Goal: Task Accomplishment & Management: Manage account settings

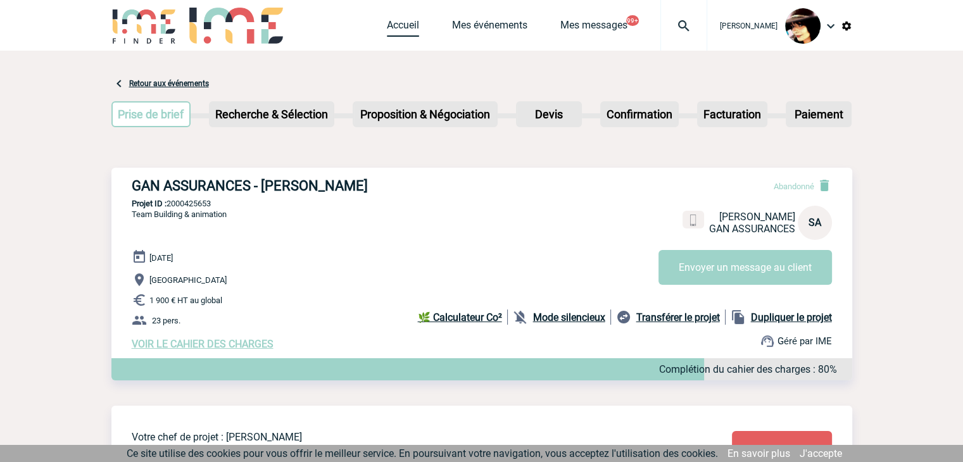
click at [387, 28] on link "Accueil" at bounding box center [403, 28] width 32 height 18
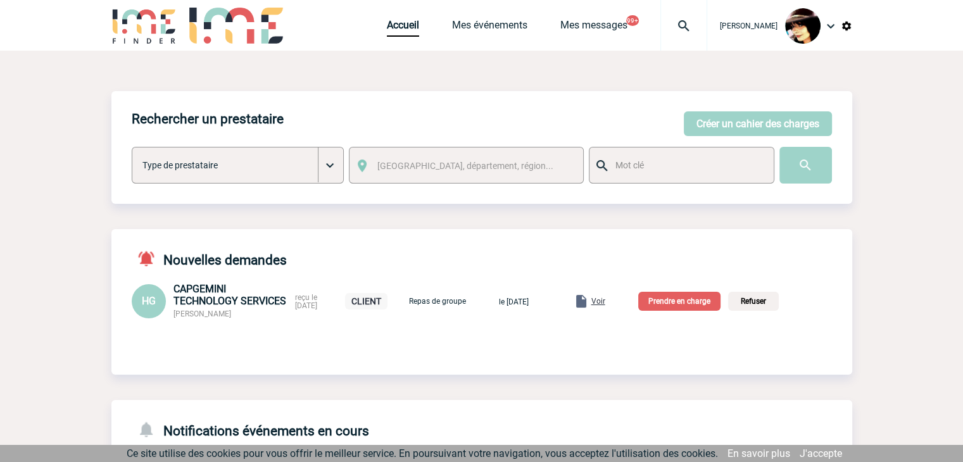
click at [605, 304] on span "Voir" at bounding box center [598, 301] width 14 height 9
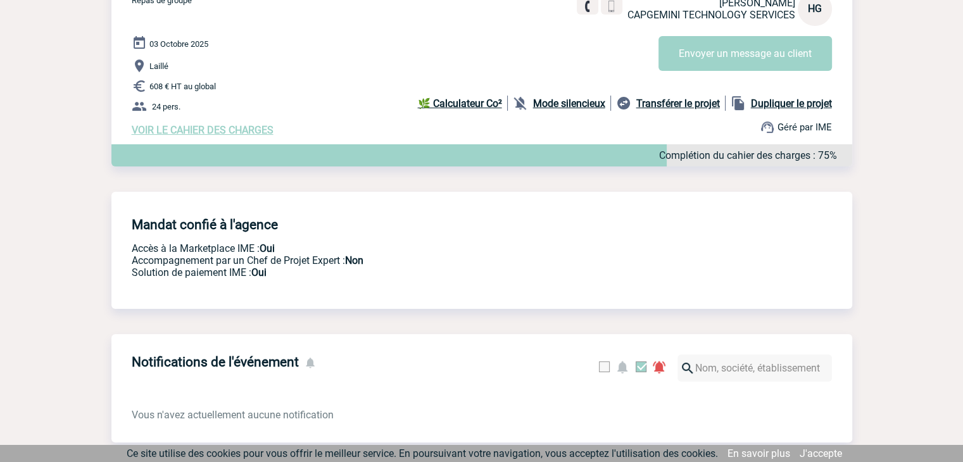
scroll to position [190, 0]
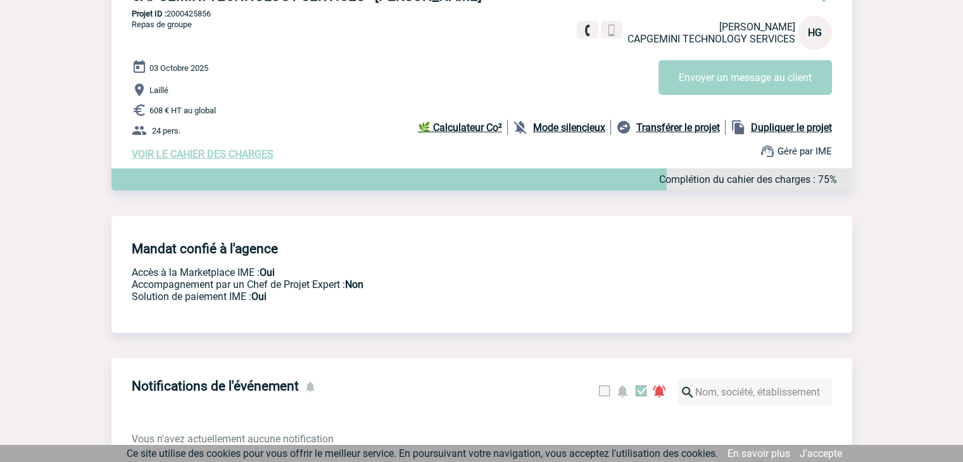
click at [210, 158] on span "VOIR LE CAHIER DES CHARGES" at bounding box center [203, 154] width 142 height 12
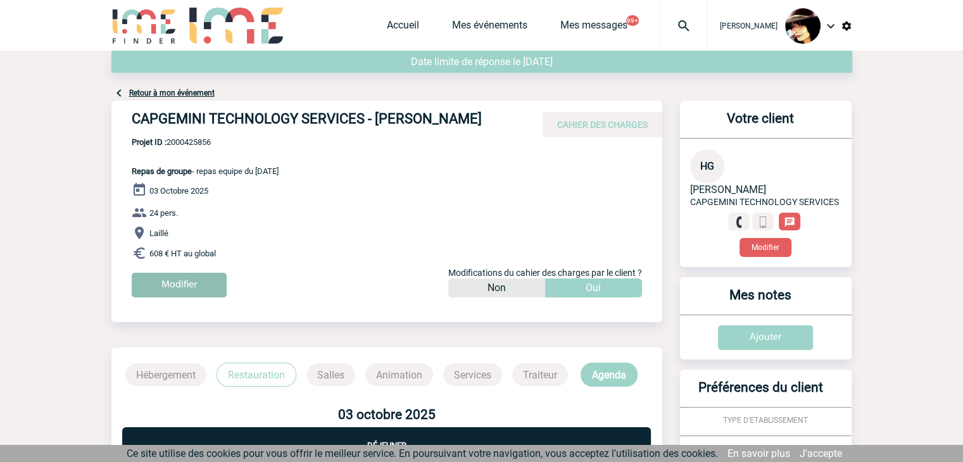
click at [158, 282] on input "Modifier" at bounding box center [179, 285] width 95 height 25
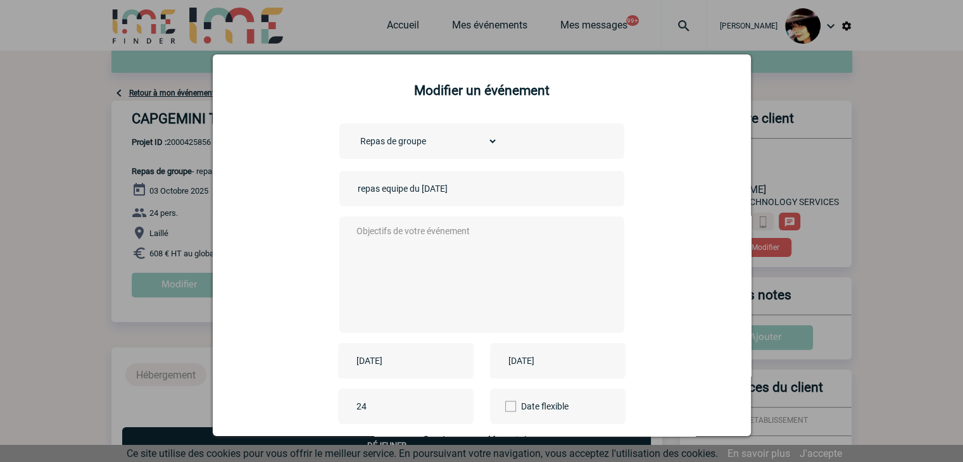
click at [355, 191] on input "repas equipe du 24.09.25" at bounding box center [443, 188] width 177 height 16
type input "CENTRALISATION - repas equipe du 24.09.25"
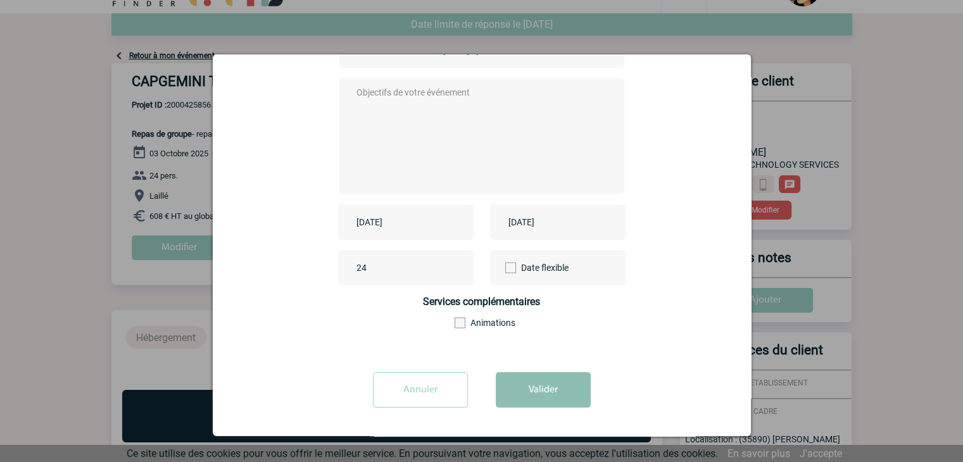
scroll to position [253, 0]
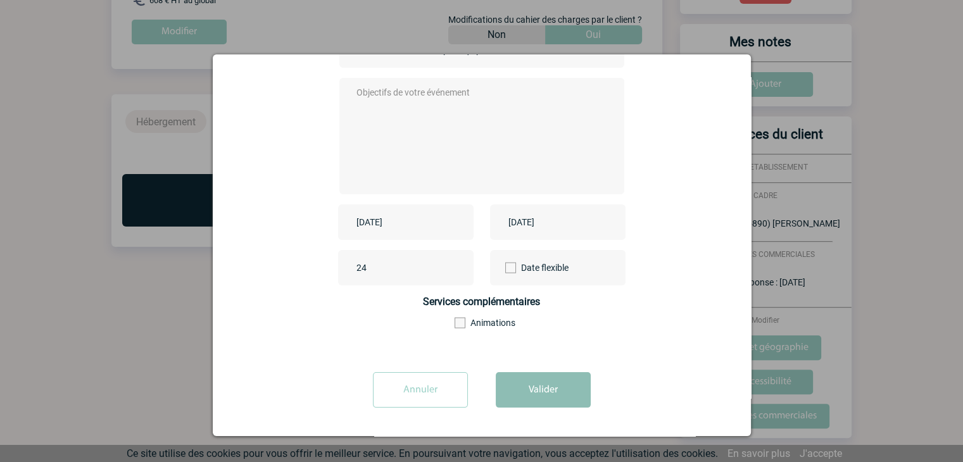
click at [508, 381] on button "Valider" at bounding box center [543, 389] width 95 height 35
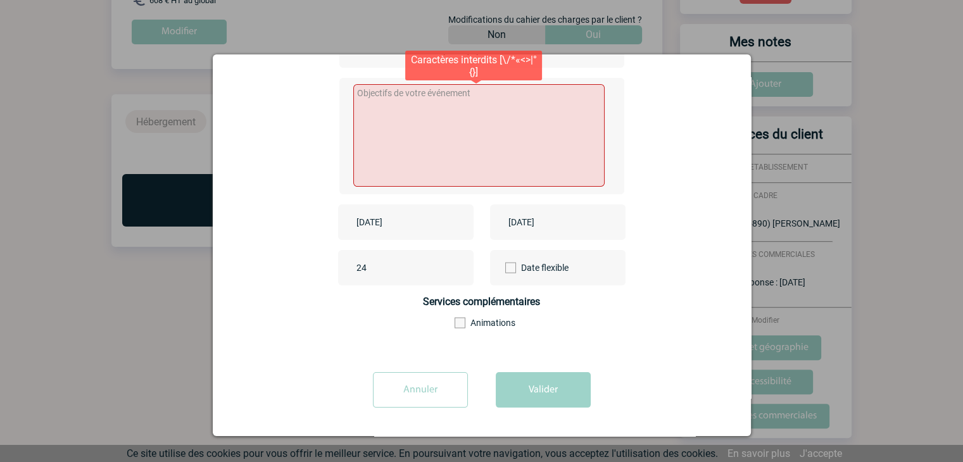
click at [385, 113] on textarea at bounding box center [478, 135] width 251 height 103
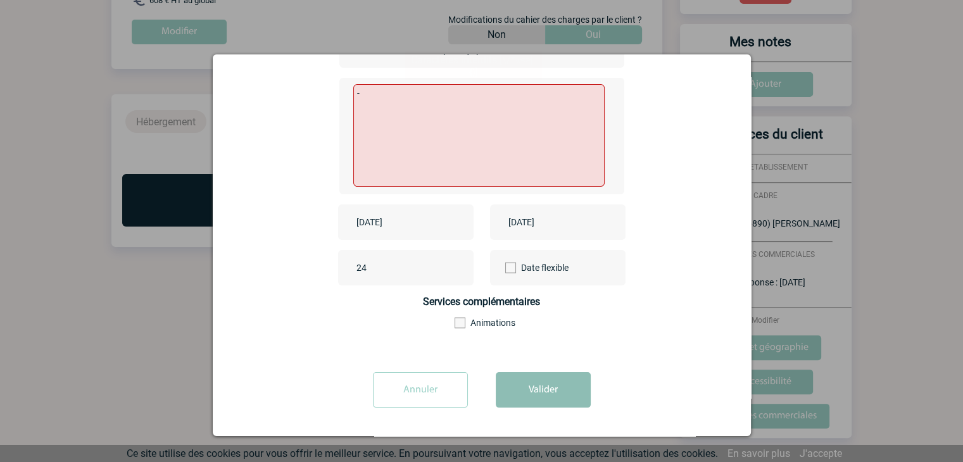
type textarea "-"
click at [536, 396] on button "Valider" at bounding box center [543, 389] width 95 height 35
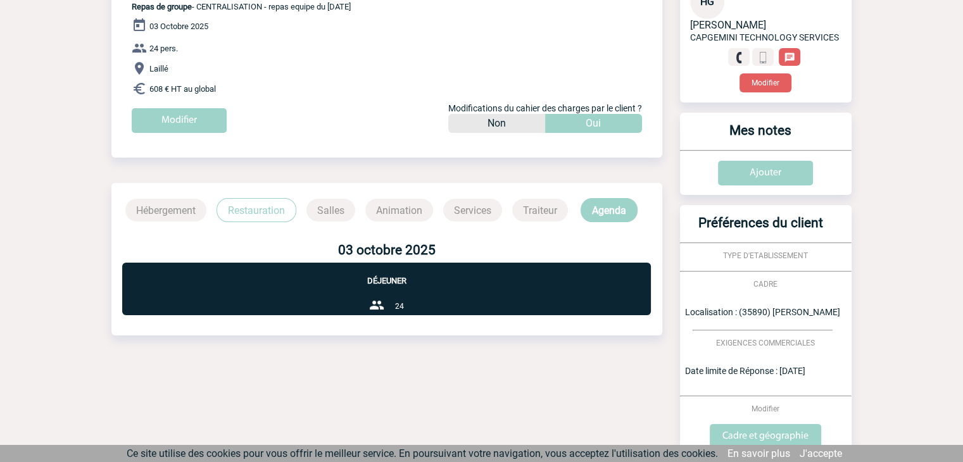
scroll to position [0, 0]
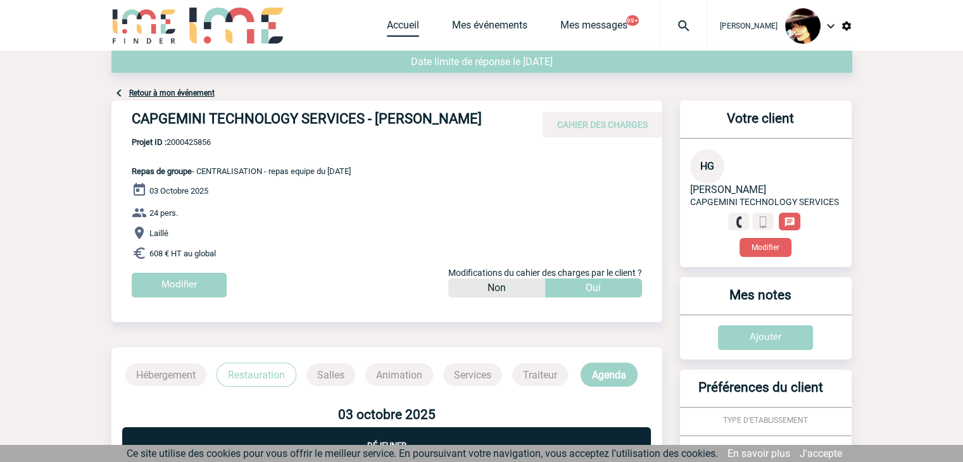
click at [391, 27] on link "Accueil" at bounding box center [403, 28] width 32 height 18
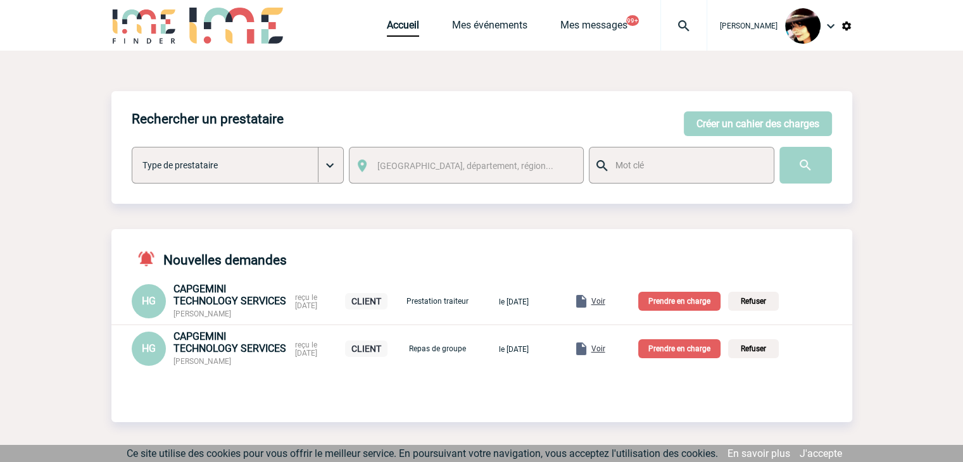
click at [605, 303] on span "Voir" at bounding box center [598, 301] width 14 height 9
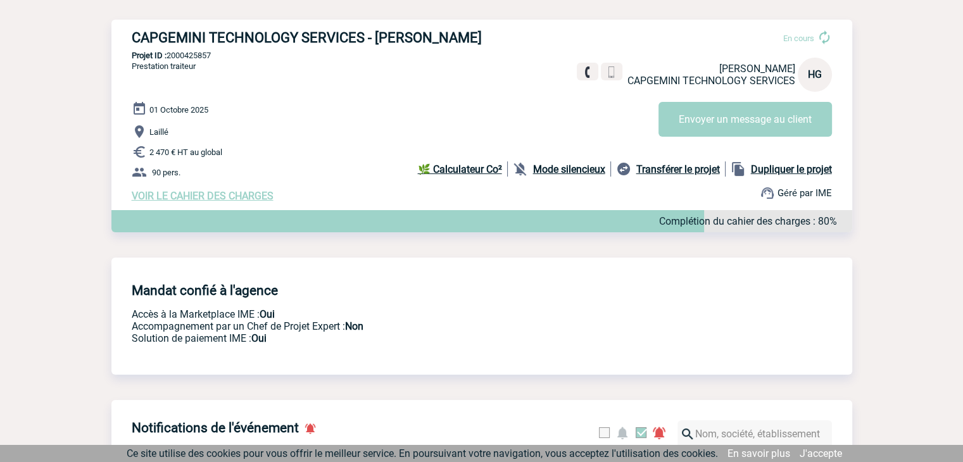
scroll to position [127, 0]
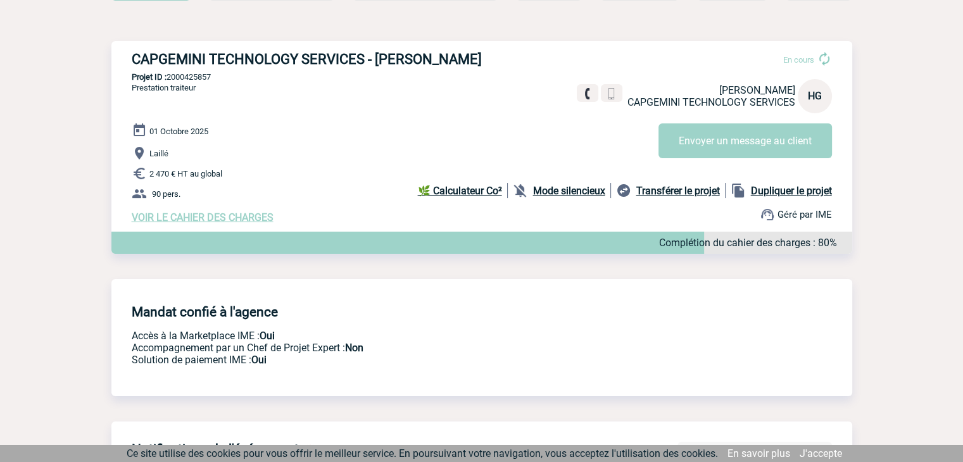
click at [243, 213] on div "01 Octobre 2025 Laillé 2 470 € HT au global 90 pers. VOIR LE CAHIER DES CHARGES…" at bounding box center [492, 173] width 721 height 101
click at [244, 218] on span "VOIR LE CAHIER DES CHARGES" at bounding box center [203, 217] width 142 height 12
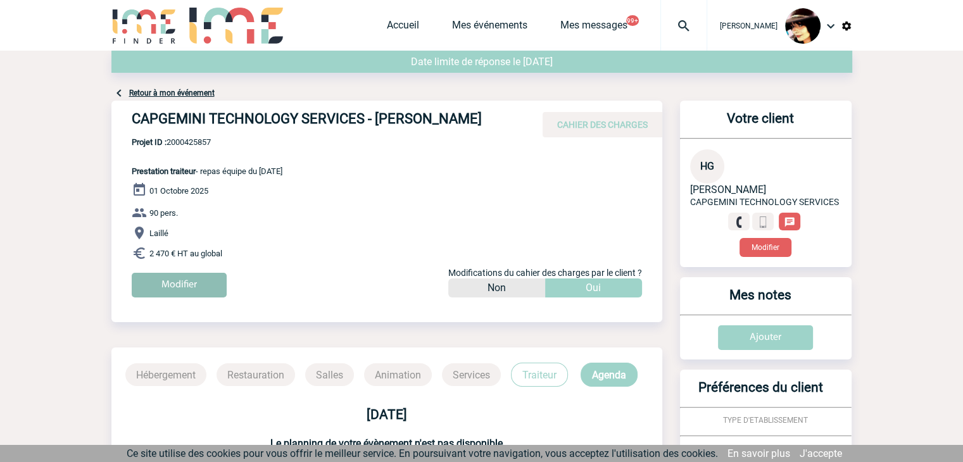
click at [201, 276] on input "Modifier" at bounding box center [179, 285] width 95 height 25
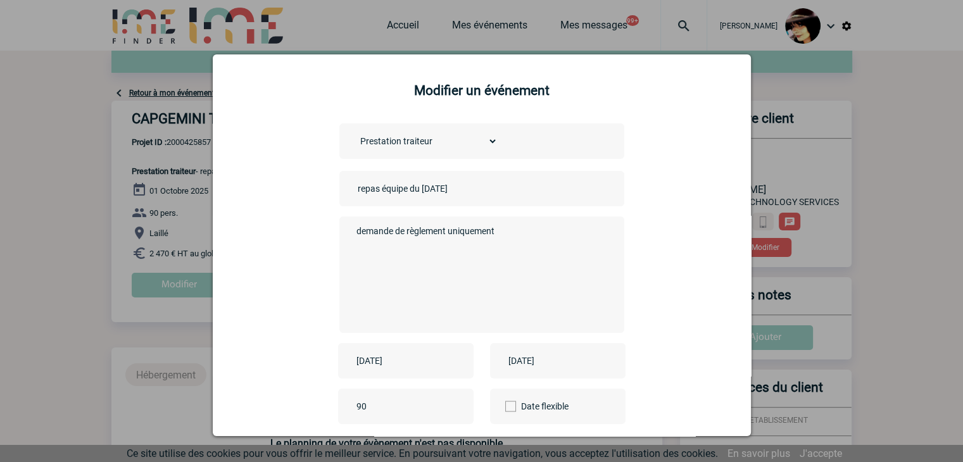
click at [355, 187] on input "repas équipe du [DATE]" at bounding box center [443, 188] width 177 height 16
type input "CENTRALISATION - repas équipe du [DATE]"
click at [463, 258] on textarea "demande de règlement uniquement" at bounding box center [478, 273] width 250 height 101
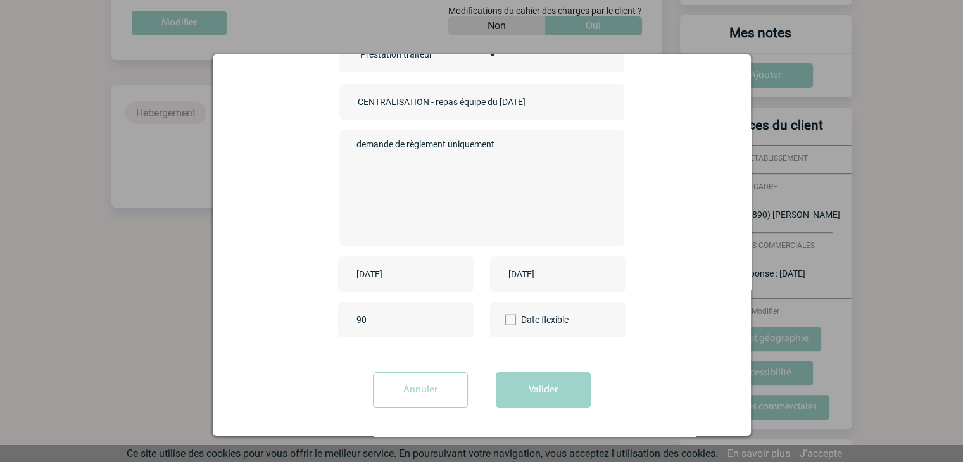
scroll to position [360, 0]
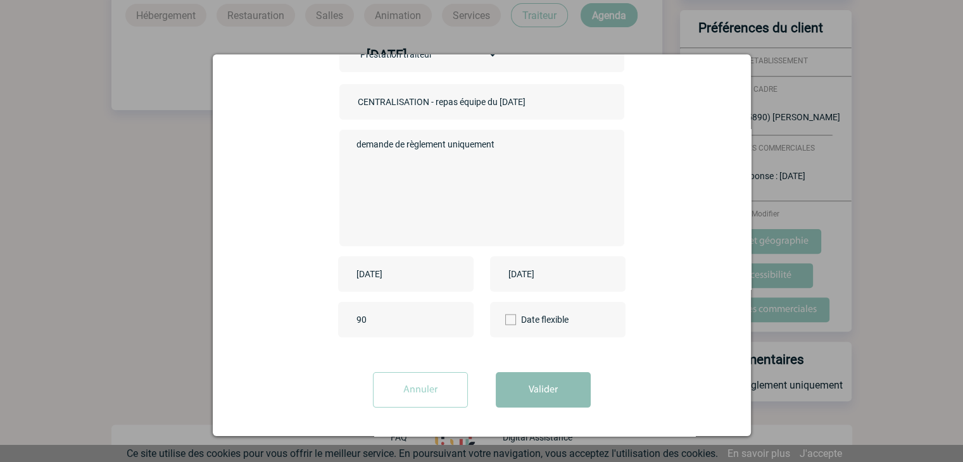
click at [524, 377] on button "Valider" at bounding box center [543, 389] width 95 height 35
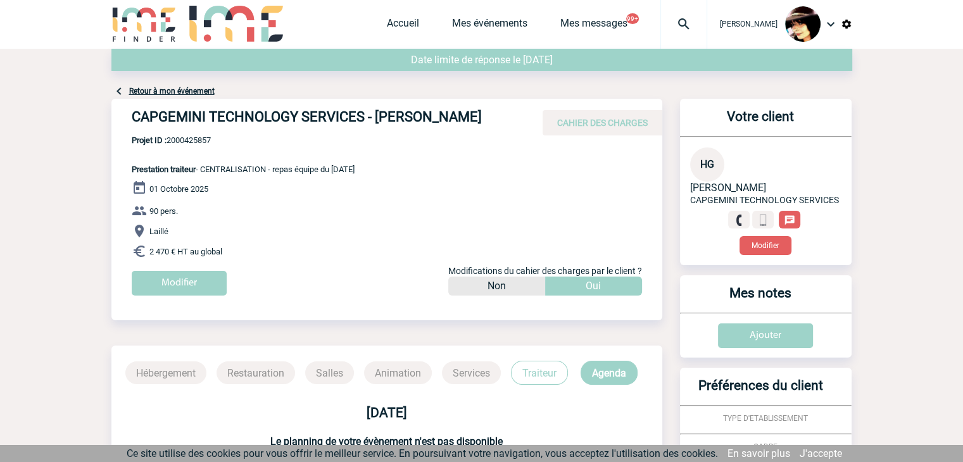
scroll to position [0, 0]
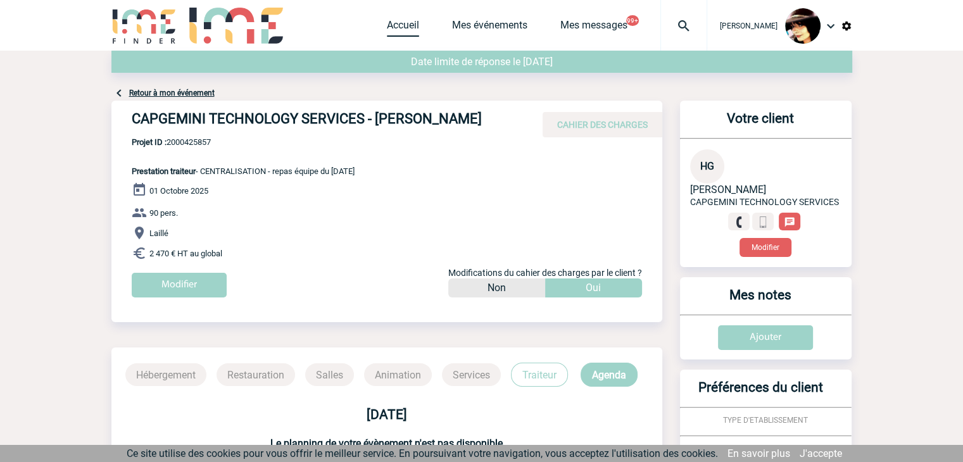
click at [387, 24] on link "Accueil" at bounding box center [403, 28] width 32 height 18
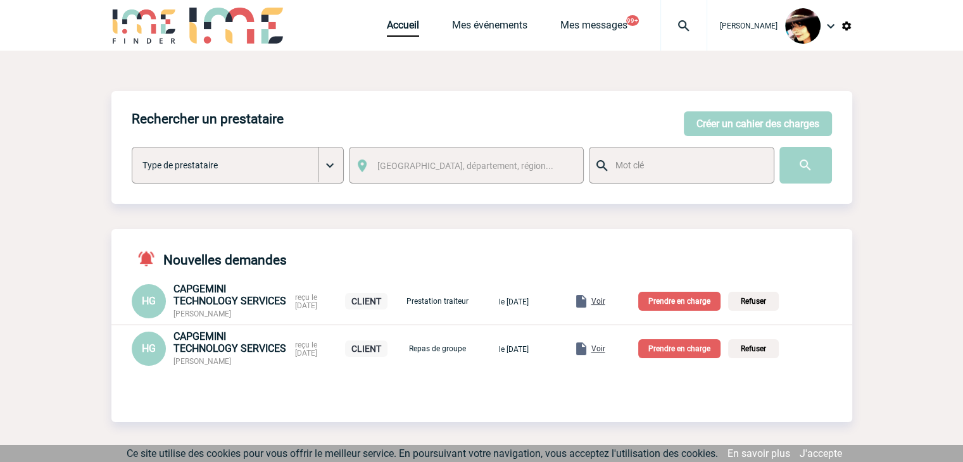
click at [684, 350] on p "Prendre en charge" at bounding box center [679, 348] width 82 height 19
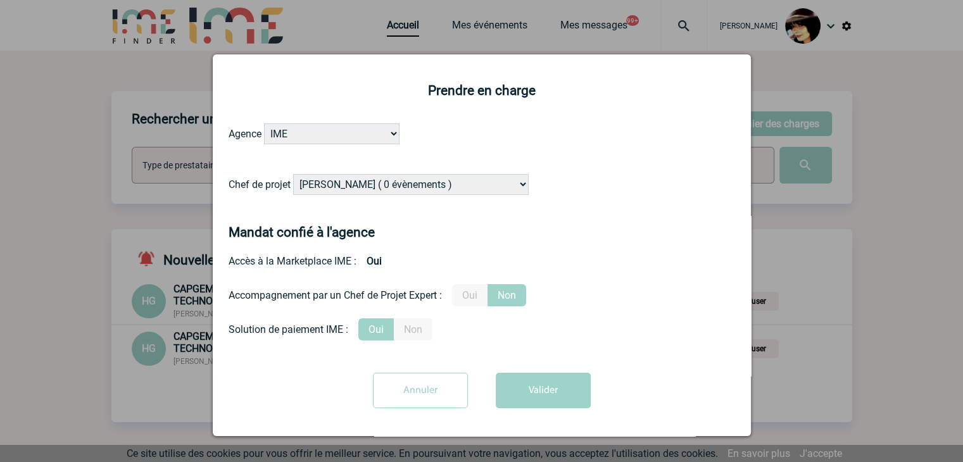
click at [418, 185] on select "[PERSON_NAME] ( 0 évènements ) [PERSON_NAME] ( 191 évènements ) [PERSON_NAME] (…" at bounding box center [411, 184] width 236 height 21
select select "131612"
click at [293, 175] on select "[PERSON_NAME] ( 0 évènements ) [PERSON_NAME] ( 191 évènements ) [PERSON_NAME] (…" at bounding box center [411, 184] width 236 height 21
click at [550, 403] on button "Valider" at bounding box center [543, 390] width 95 height 35
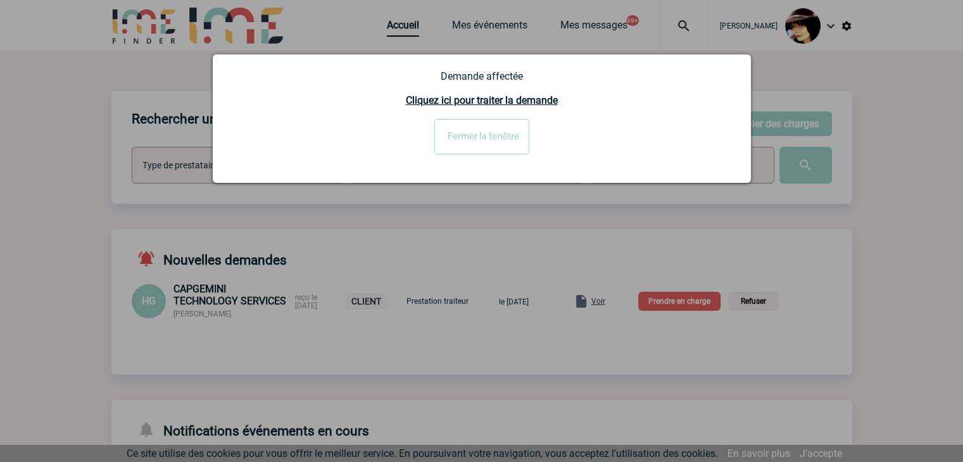
click at [671, 305] on div at bounding box center [481, 231] width 963 height 462
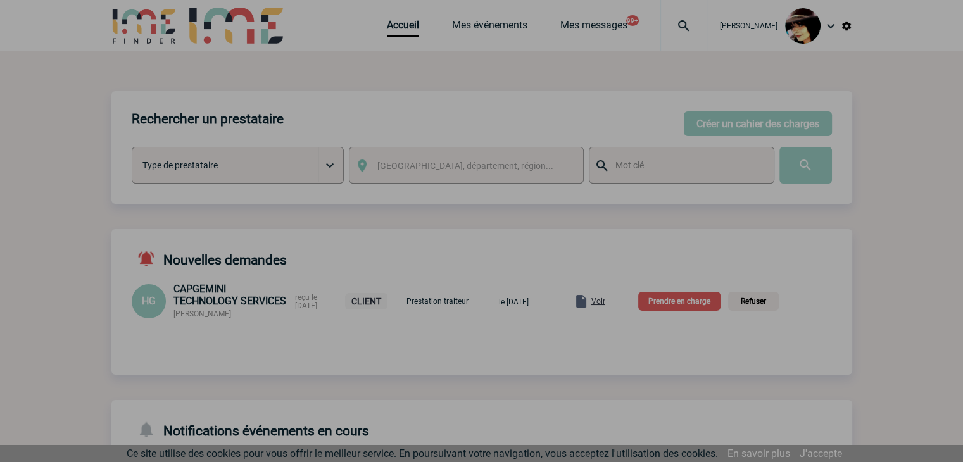
click at [673, 305] on div at bounding box center [481, 231] width 963 height 462
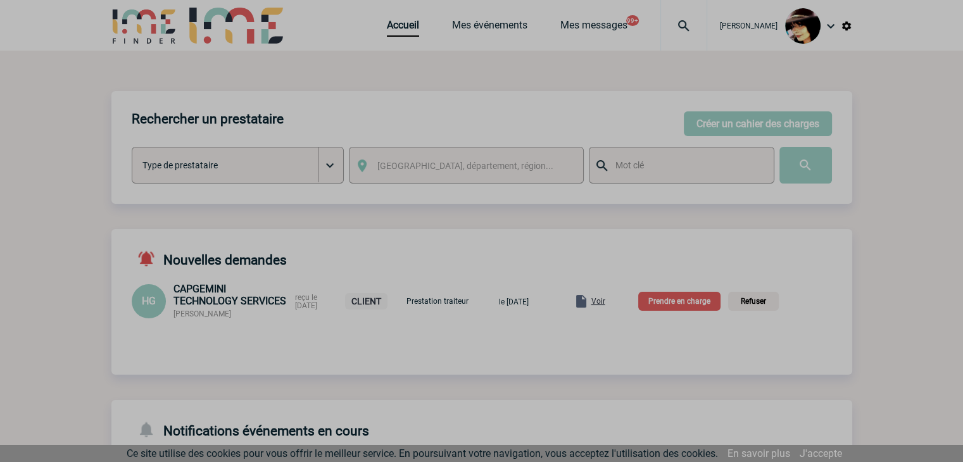
click at [686, 305] on body "[PERSON_NAME] Accueil Mes événements 99+" at bounding box center [481, 417] width 963 height 834
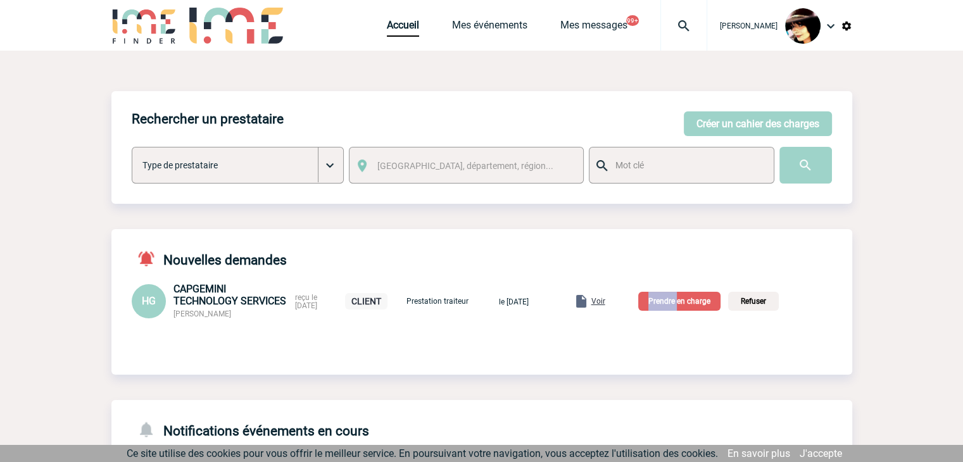
click at [686, 305] on p "Prendre en charge" at bounding box center [679, 301] width 82 height 19
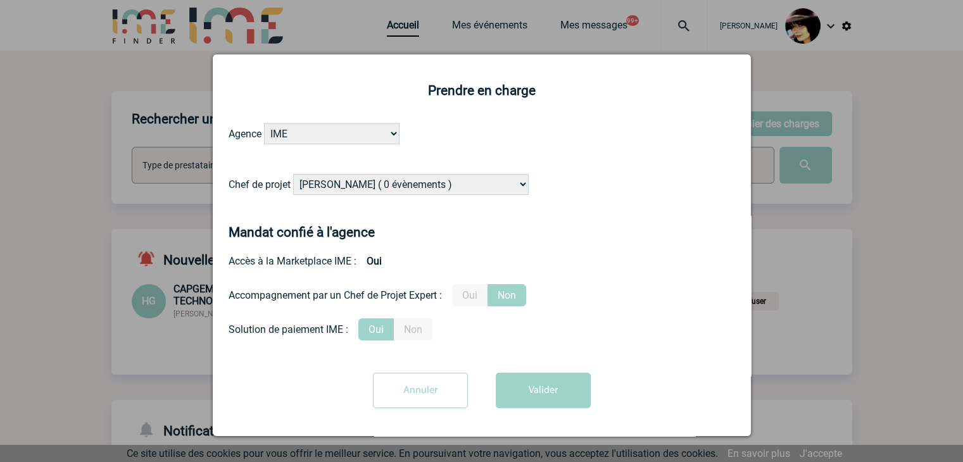
click at [401, 188] on select "[PERSON_NAME] ( 0 évènements ) [PERSON_NAME] ( 191 évènements ) [PERSON_NAME] (…" at bounding box center [411, 184] width 236 height 21
select select "131612"
drag, startPoint x: 401, startPoint y: 189, endPoint x: 415, endPoint y: 204, distance: 20.6
click at [401, 189] on select "[PERSON_NAME] ( 0 évènements ) [PERSON_NAME] ( 191 évènements ) [PERSON_NAME] (…" at bounding box center [411, 184] width 236 height 21
click at [538, 385] on button "Valider" at bounding box center [543, 390] width 95 height 35
